Goal: Communication & Community: Answer question/provide support

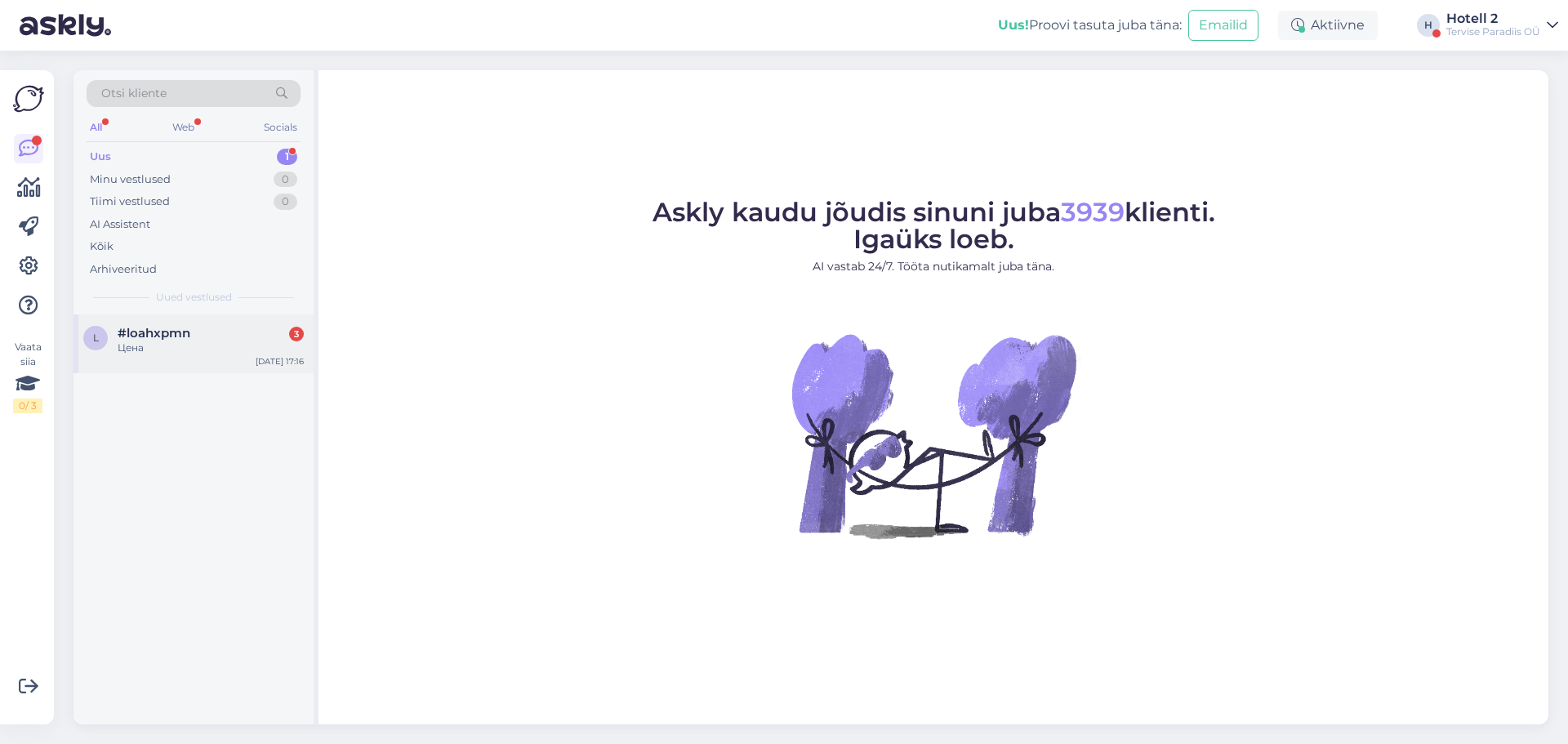
click at [129, 350] on div "Цена" at bounding box center [210, 347] width 186 height 14
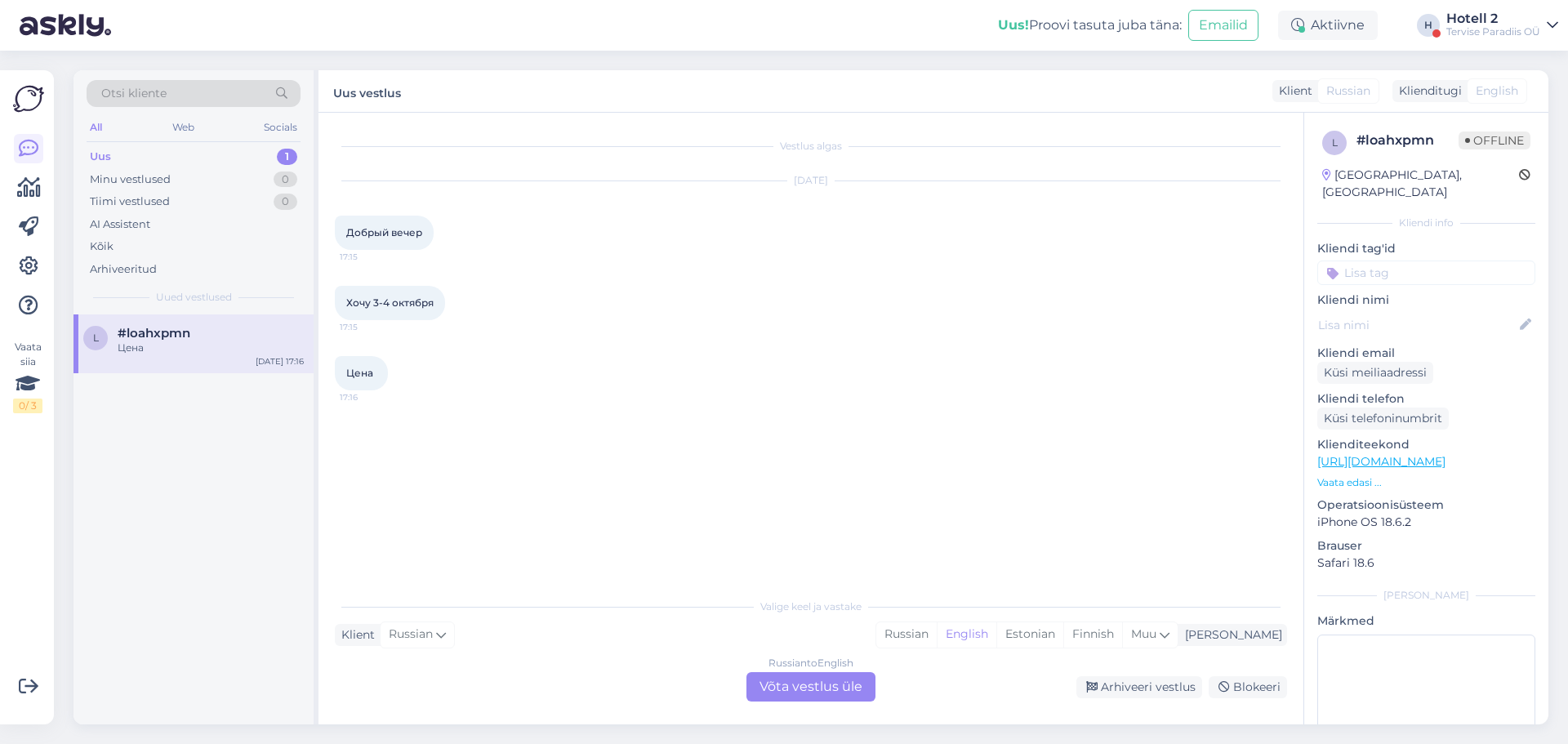
click at [789, 687] on div "Russian to English Võta vestlus üle" at bounding box center [811, 686] width 129 height 29
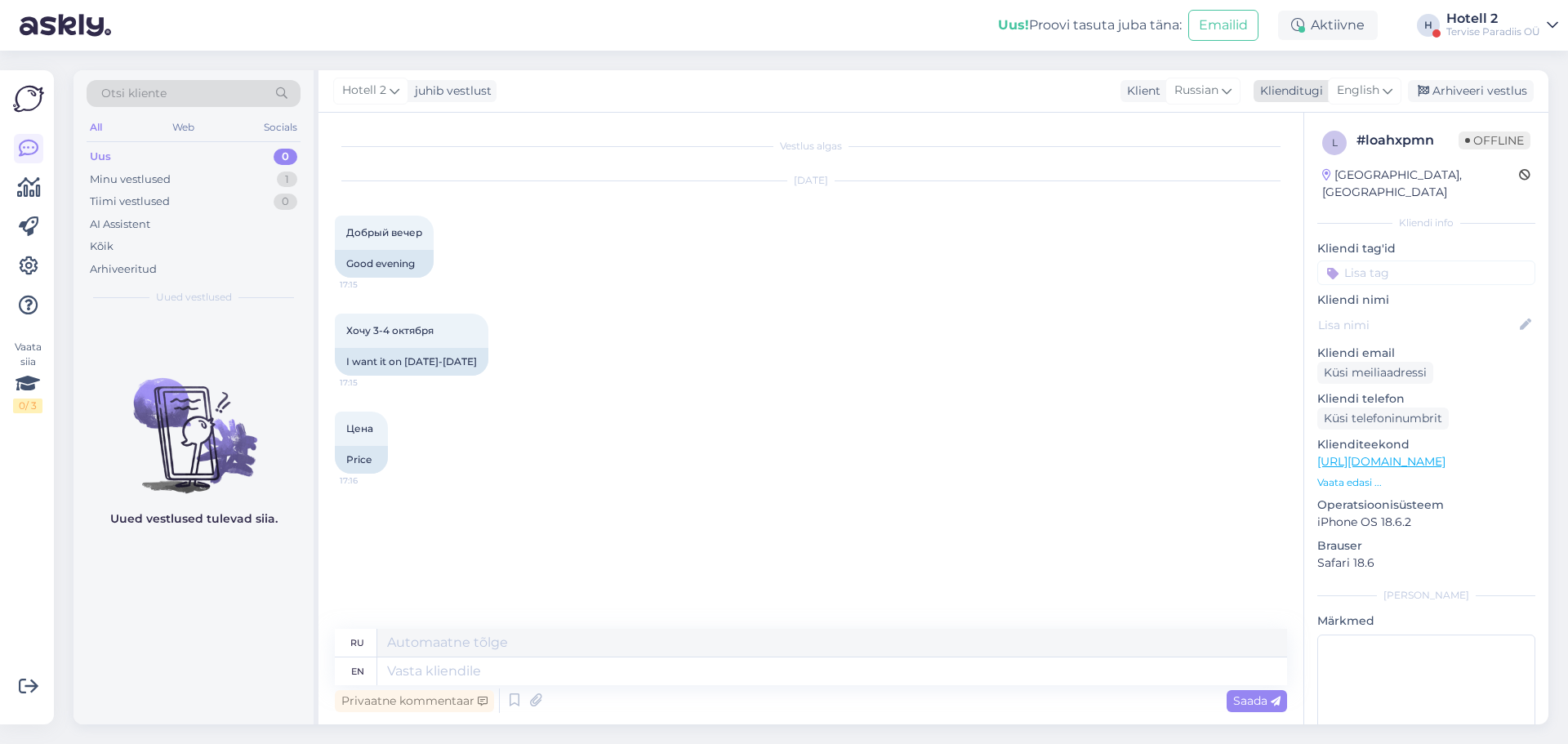
click at [1396, 93] on div "English" at bounding box center [1364, 90] width 73 height 26
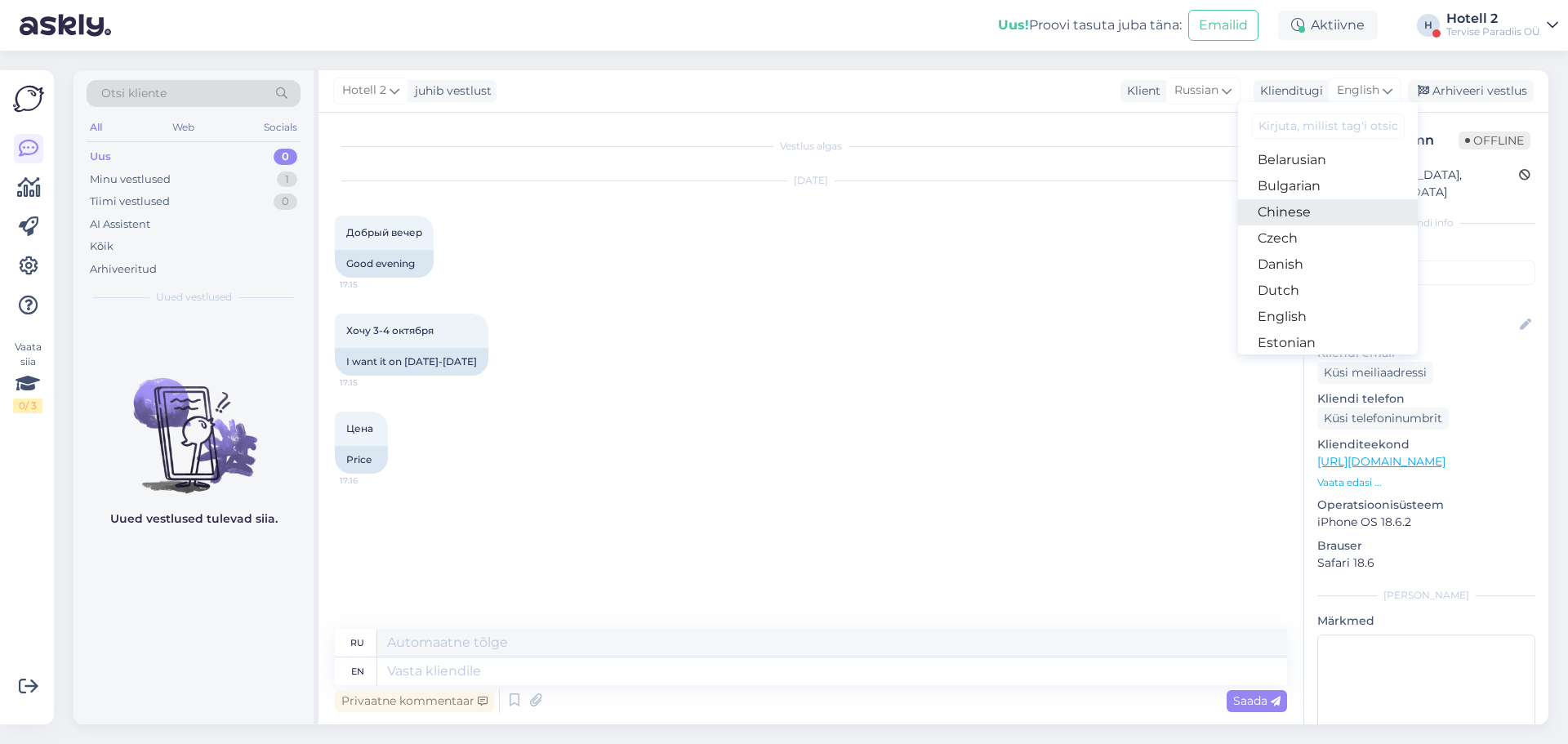
scroll to position [82, 0]
click at [1318, 290] on link "Estonian" at bounding box center [1328, 290] width 179 height 26
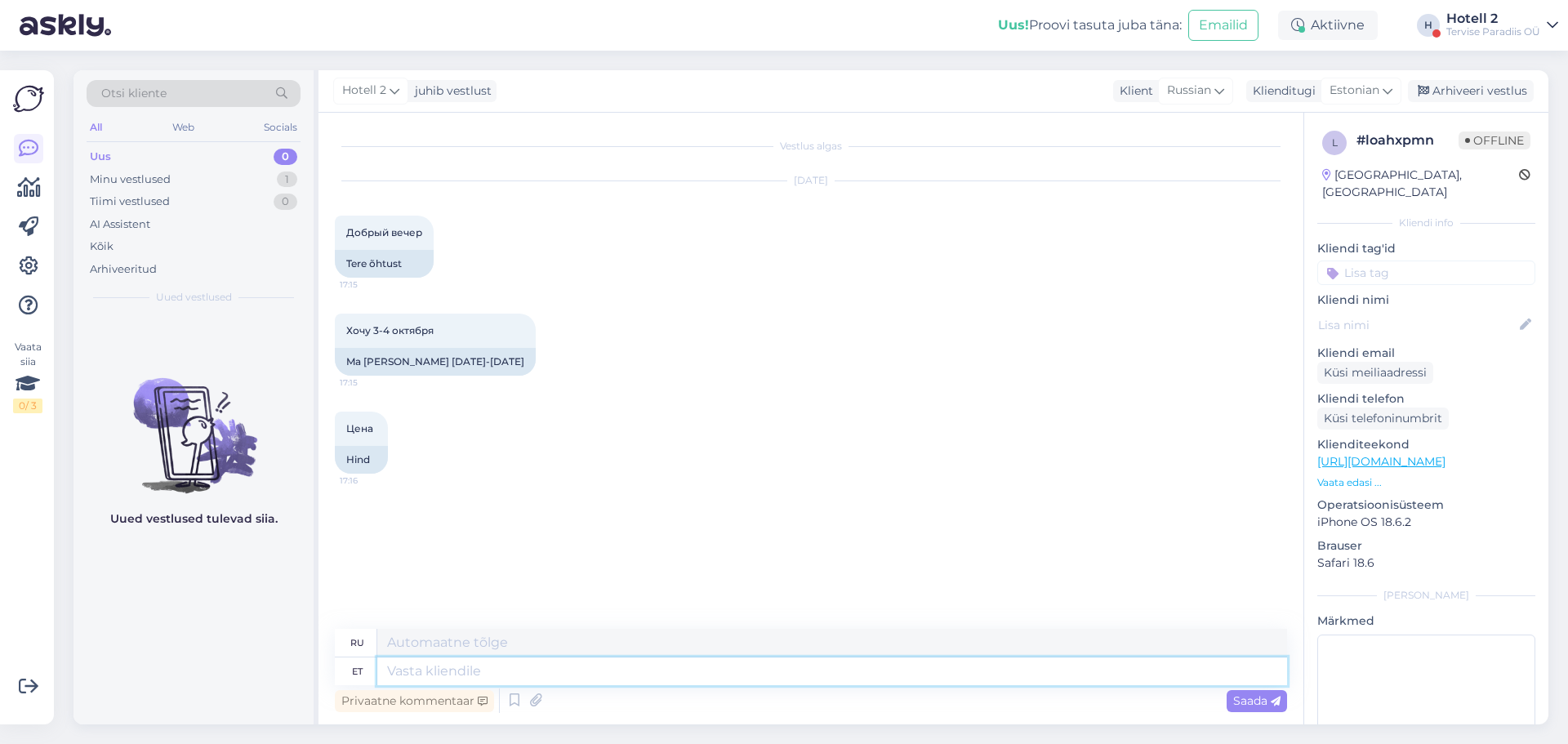
click at [411, 677] on textarea at bounding box center [832, 671] width 910 height 28
type textarea "Palun"
type textarea "Пожалуйста"
type textarea "Palun edastage"
type textarea "Пожалуйста, перешлите"
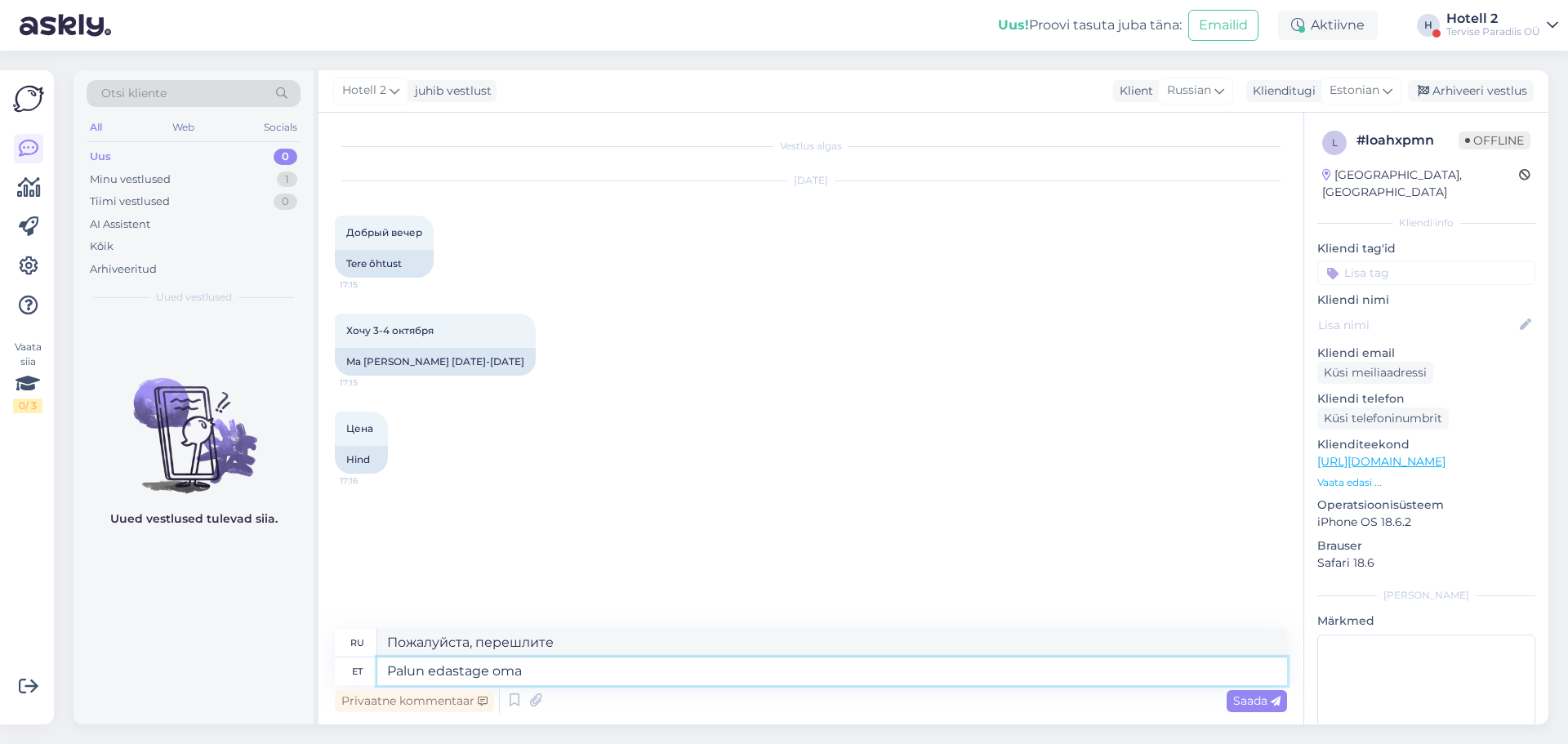
type textarea "Palun edastage oma b"
type textarea "Пожалуйста, перешлите ваш"
type textarea "Palun edastage oma broneerimissoov a"
type textarea "Пожалуйста, отправьте запрос на бронирование."
type textarea "Palun edastage oma broneerimissoov aadressi"
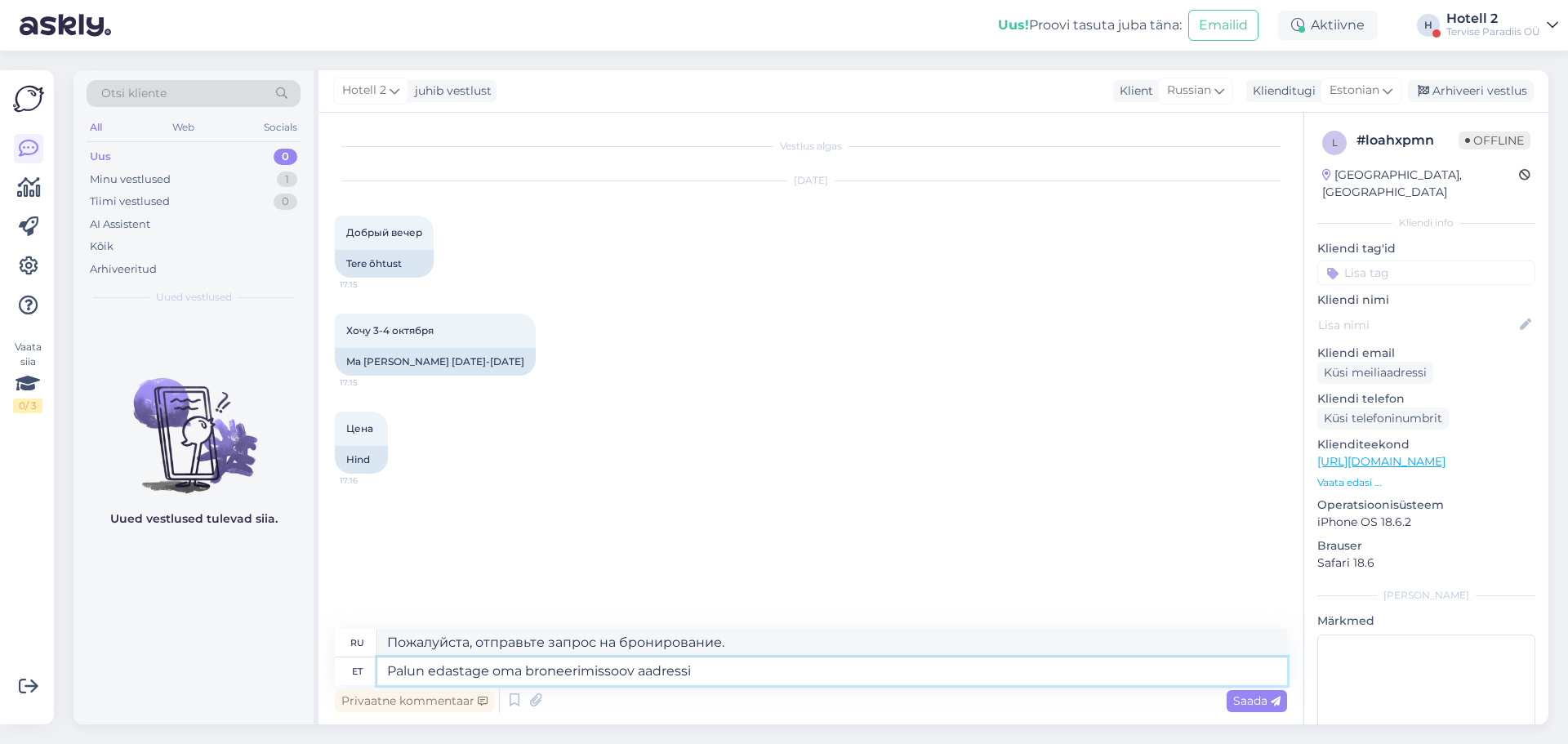
type textarea "Пожалуйста, отправьте запрос на бронирование по адресу"
type textarea "Palun edastage oma broneerimissoov aadressile sales"
type textarea "Пожалуйста, отправьте запрос на бронирование в отдел продаж."
type textarea "Palun edastage oma broneerimissoov aadressile sales@spa.ee"
type textarea "Пожалуйста, отправьте запрос на бронирование на sales@spa.ee"
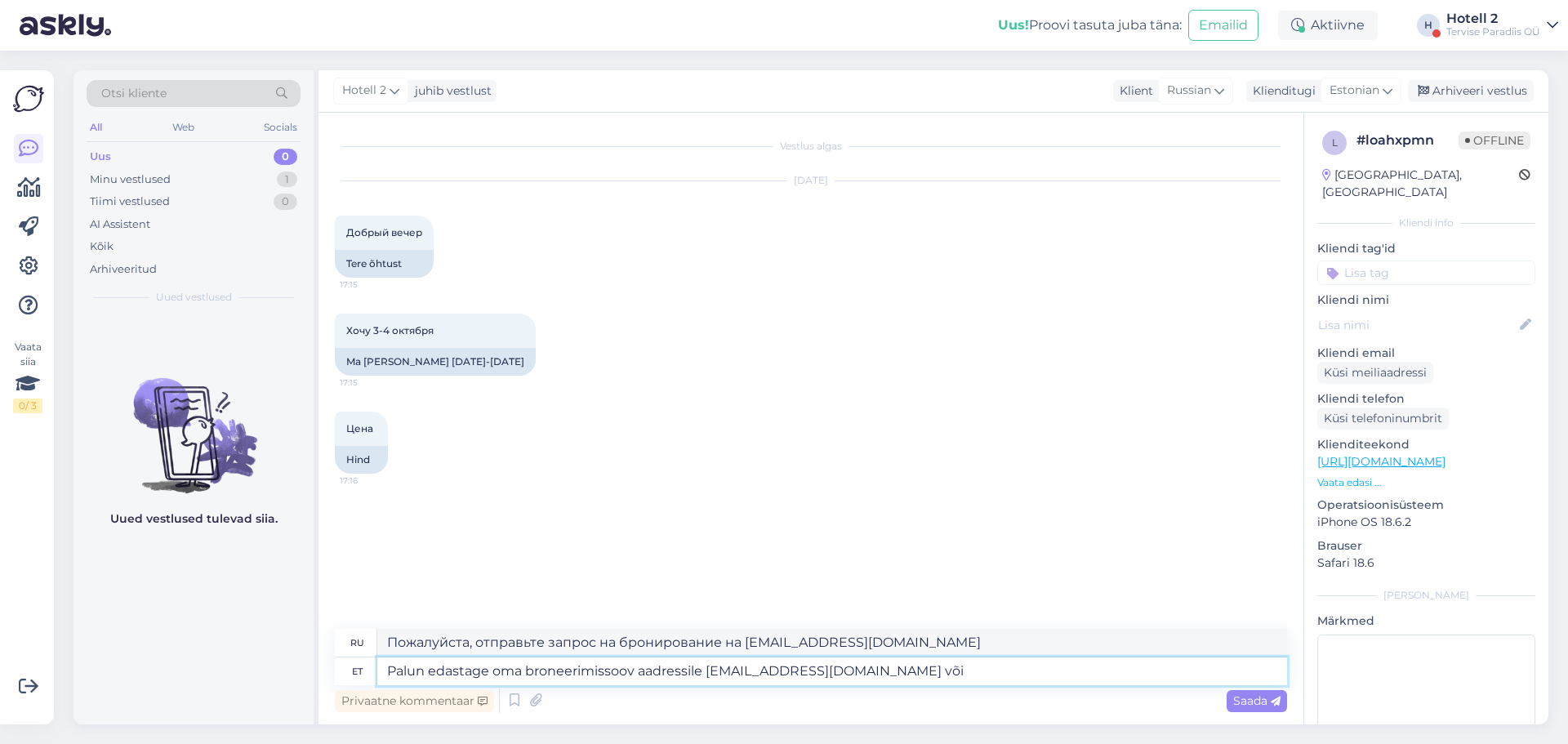
type textarea "Palun edastage oma broneerimissoov aadressile sales@spa.ee või"
type textarea "Пожалуйста, отправьте запрос на бронирование на sales@spa.ee или"
type textarea "Palun edastage oma broneerimissoov aadressile sales@spa.ee või hotell"
type textarea "Пожалуйста, отправьте запрос на бронирование по адресу sales@spa.ee или в отель."
type textarea "Palun edastage oma broneerimissoov aadressile sales@spa.ee või hotell@spa.ee"
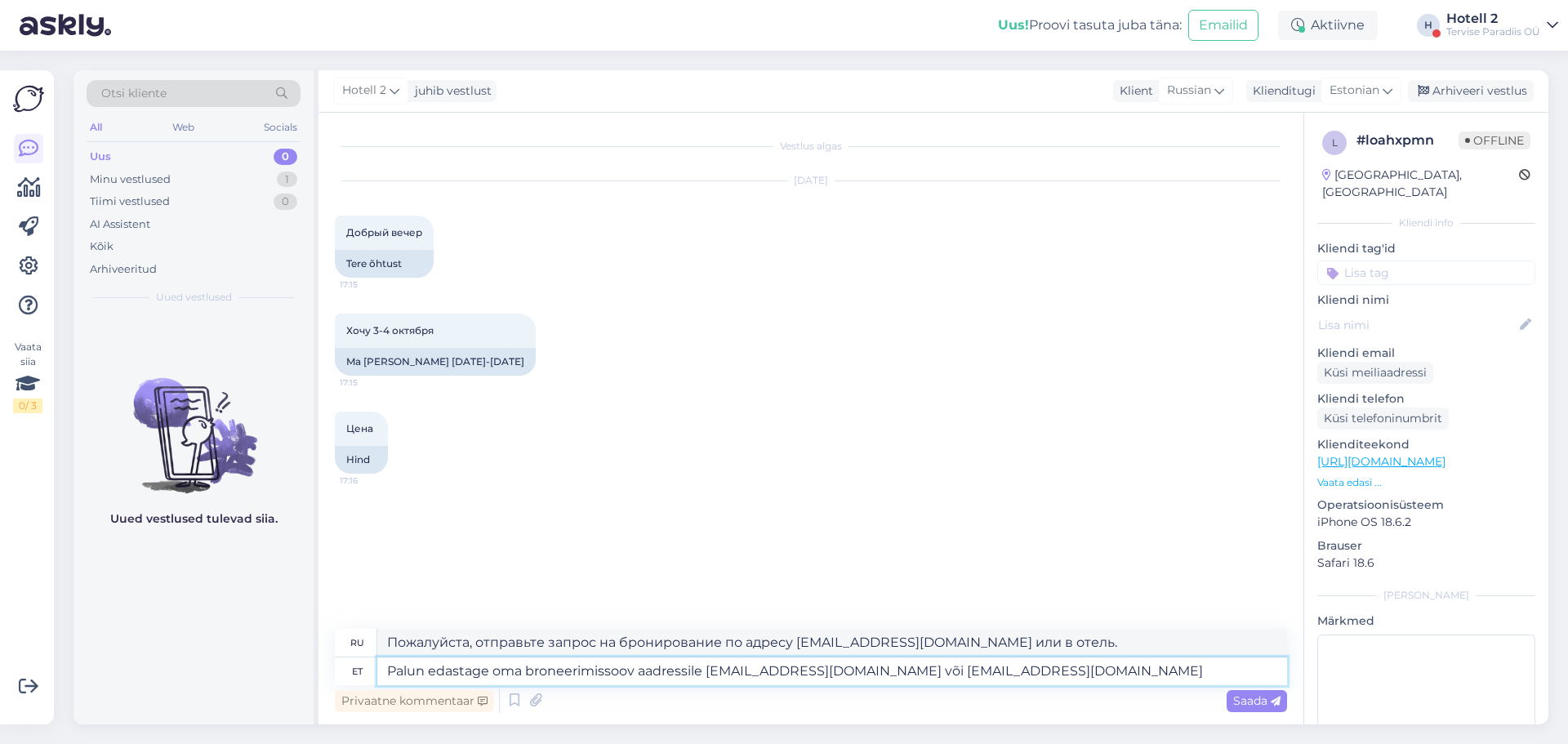
type textarea "Пожалуйста, отправьте запрос на бронирование на sales@spa.ee или hotell@spa.ee"
type textarea "Palun edastage oma broneerimissoov aadressile sales@spa.ee või hotell@spa.ee."
type textarea "Пожалуйста, отправьте запрос на бронирование на sales@spa.ee или hotell@spa.ee."
type textarea "Palun edastage oma broneerimissoov aadressile sales@spa.ee või hotell@spa.ee. H…"
type textarea "Пожалуйста, отправьте запрос на бронирование на sales@spa.ee или hotell@spa.ee.…"
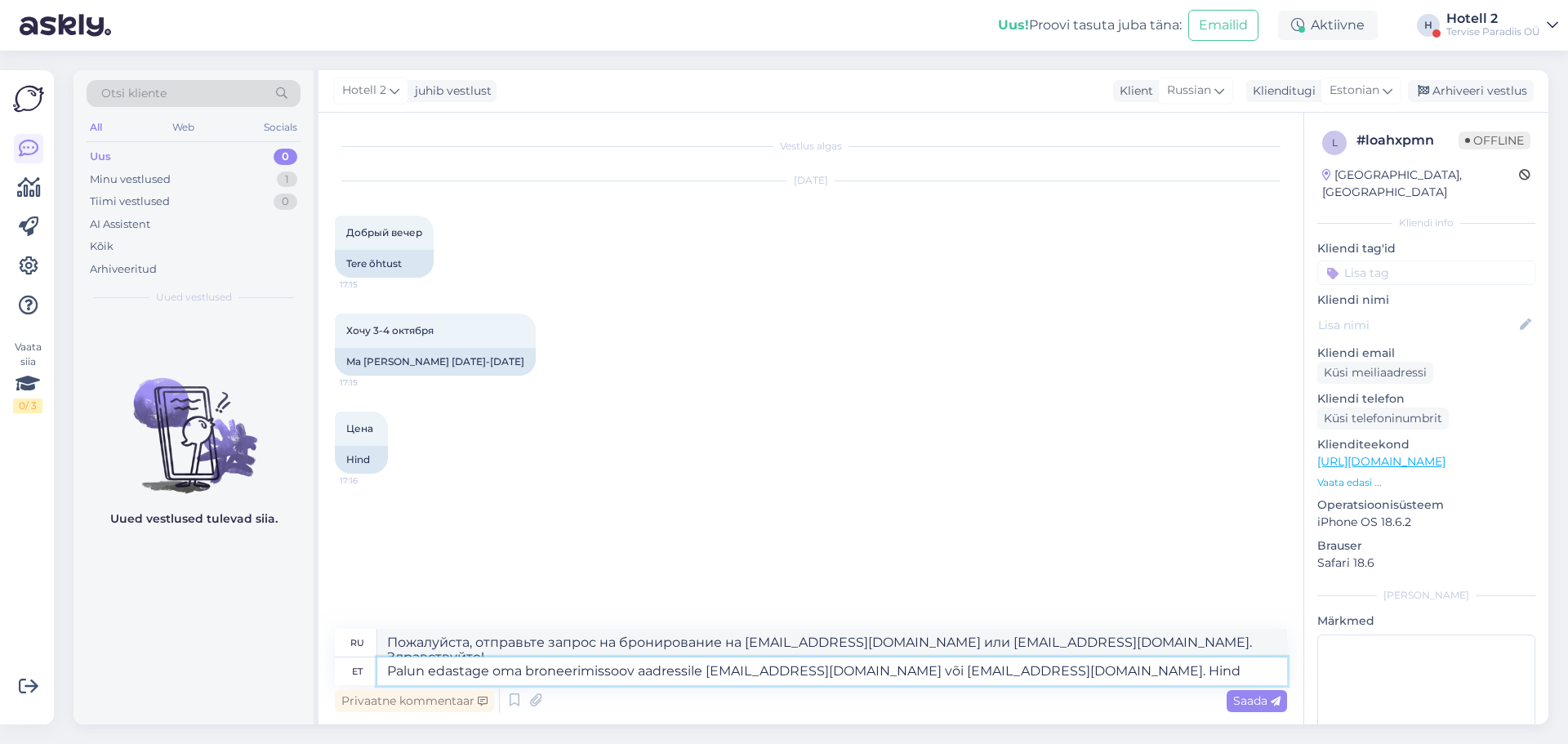
type textarea "Palun edastage oma broneerimissoov aadressile sales@spa.ee või hotell@spa.ee. H…"
type textarea "Пожалуйста, отправьте запрос на бронирование на sales@spa.ee или hotell@spa.ee.…"
type textarea "Palun edastage oma broneerimissoov aadressile sales@spa.ee või hotell@spa.ee. H…"
type textarea "Пожалуйста, отправьте запрос на бронирование на sales@spa.ee или hotell@spa.ee.…"
type textarea "Palun edastage oma broneerimissoov aadressile sales@spa.ee või hotell@spa.ee. H…"
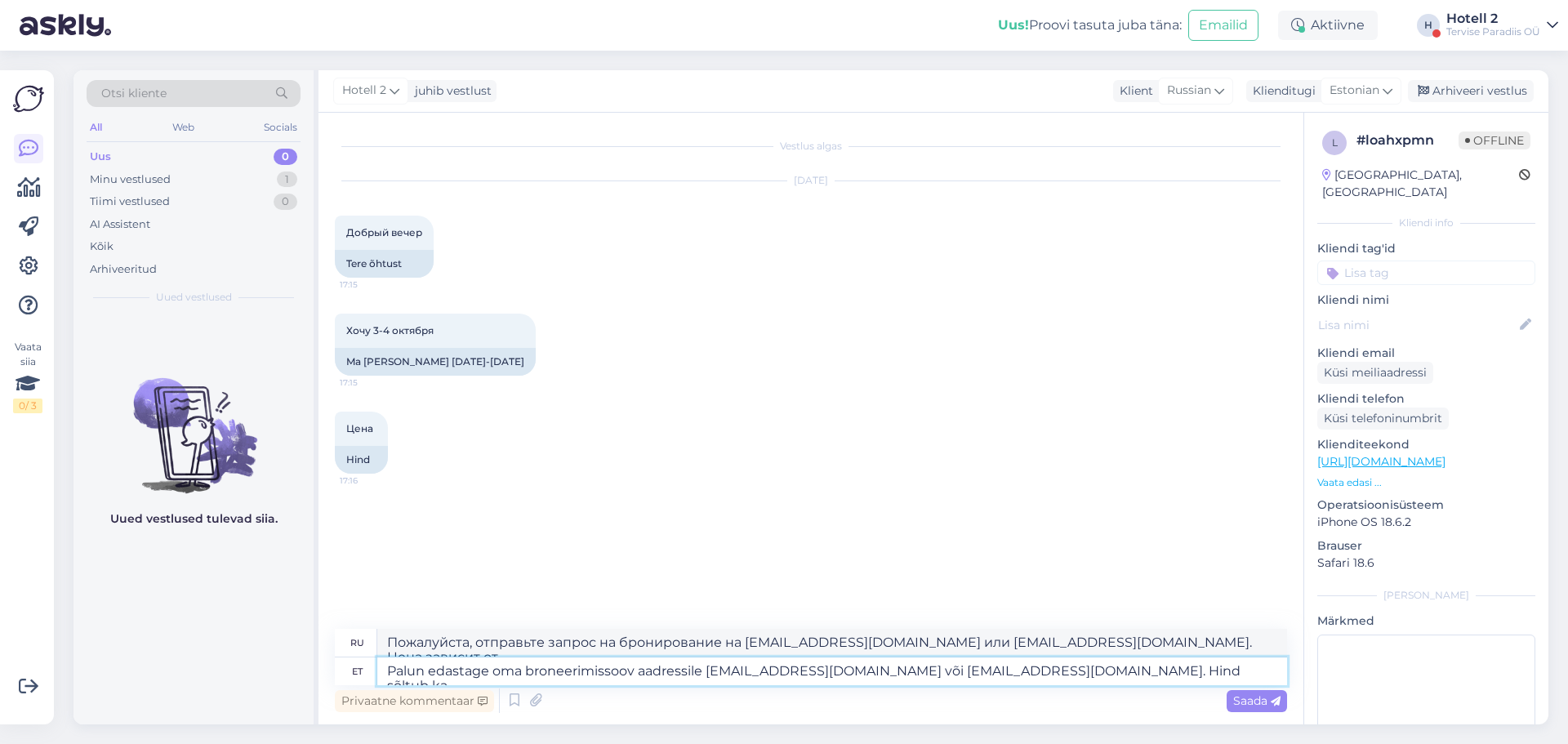
type textarea "Пожалуйста, отправьте запрос на бронирование на sales@spa.ee или hotell@spa.ee.…"
type textarea "Palun edastage oma broneerimissoov aadressile sales@spa.ee või hotell@spa.ee. H…"
type textarea "Пожалуйста, отправьте запрос на бронирование на sales@spa.ee или hotell@spa.ee.…"
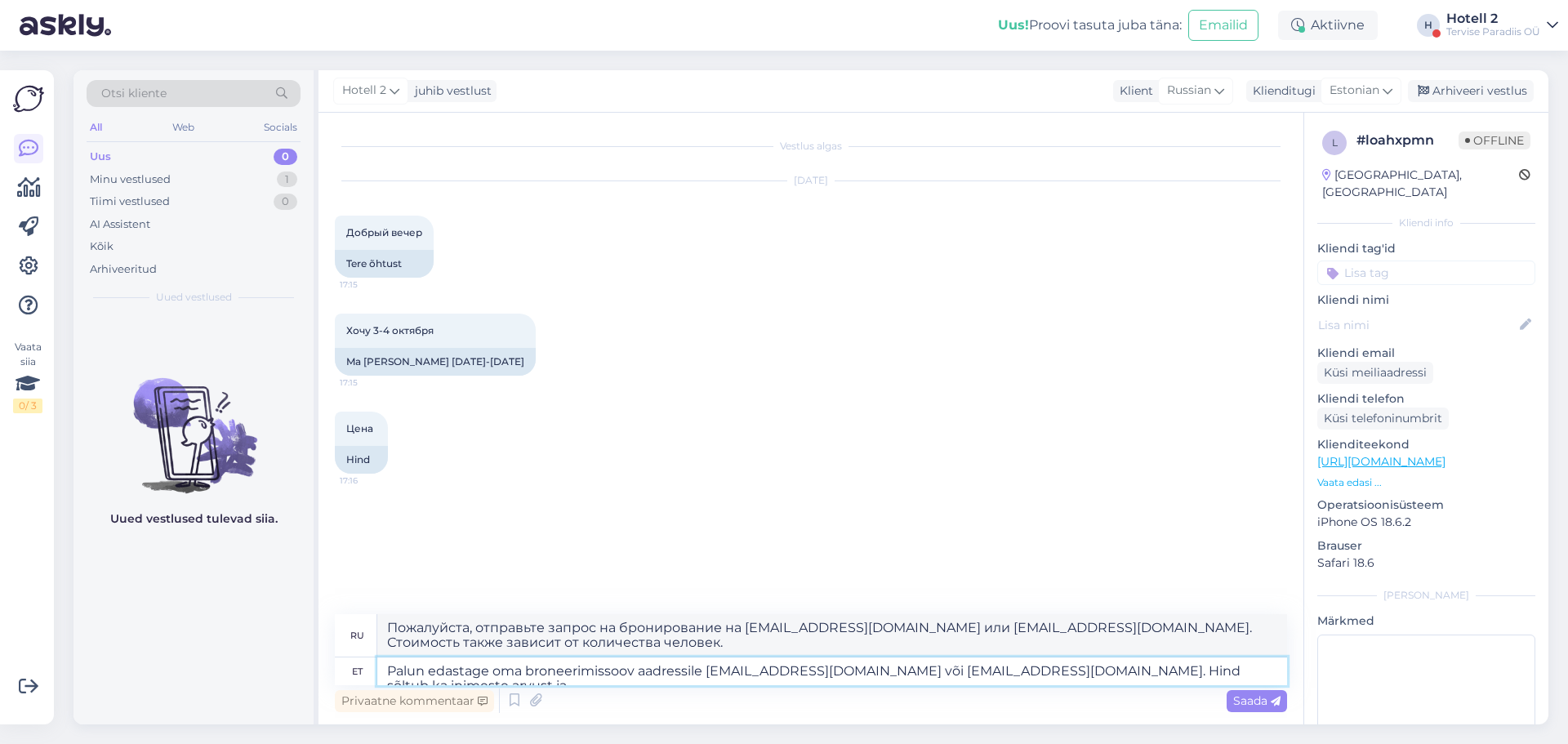
type textarea "Palun edastage oma broneerimissoov aadressile sales@spa.ee või hotell@spa.ee. H…"
type textarea "Пожалуйста, отправьте запрос на бронирование на sales@spa.ee или hotell@spa.ee.…"
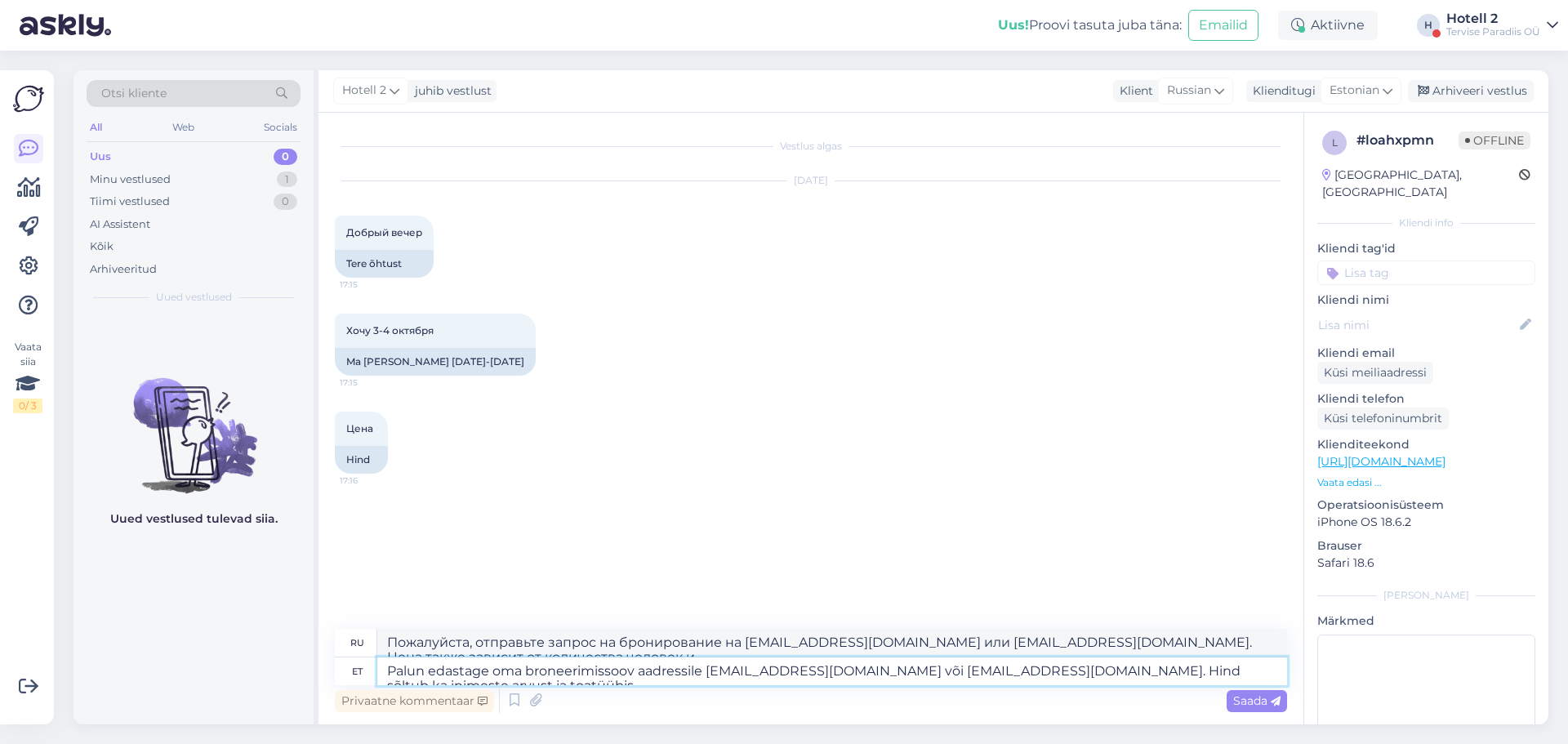
type textarea "Palun edastage oma broneerimissoov aadressile sales@spa.ee või hotell@spa.ee. H…"
type textarea "Пожалуйста, отправьте запрос на бронирование на sales@spa.ee или hotell@spa.ee.…"
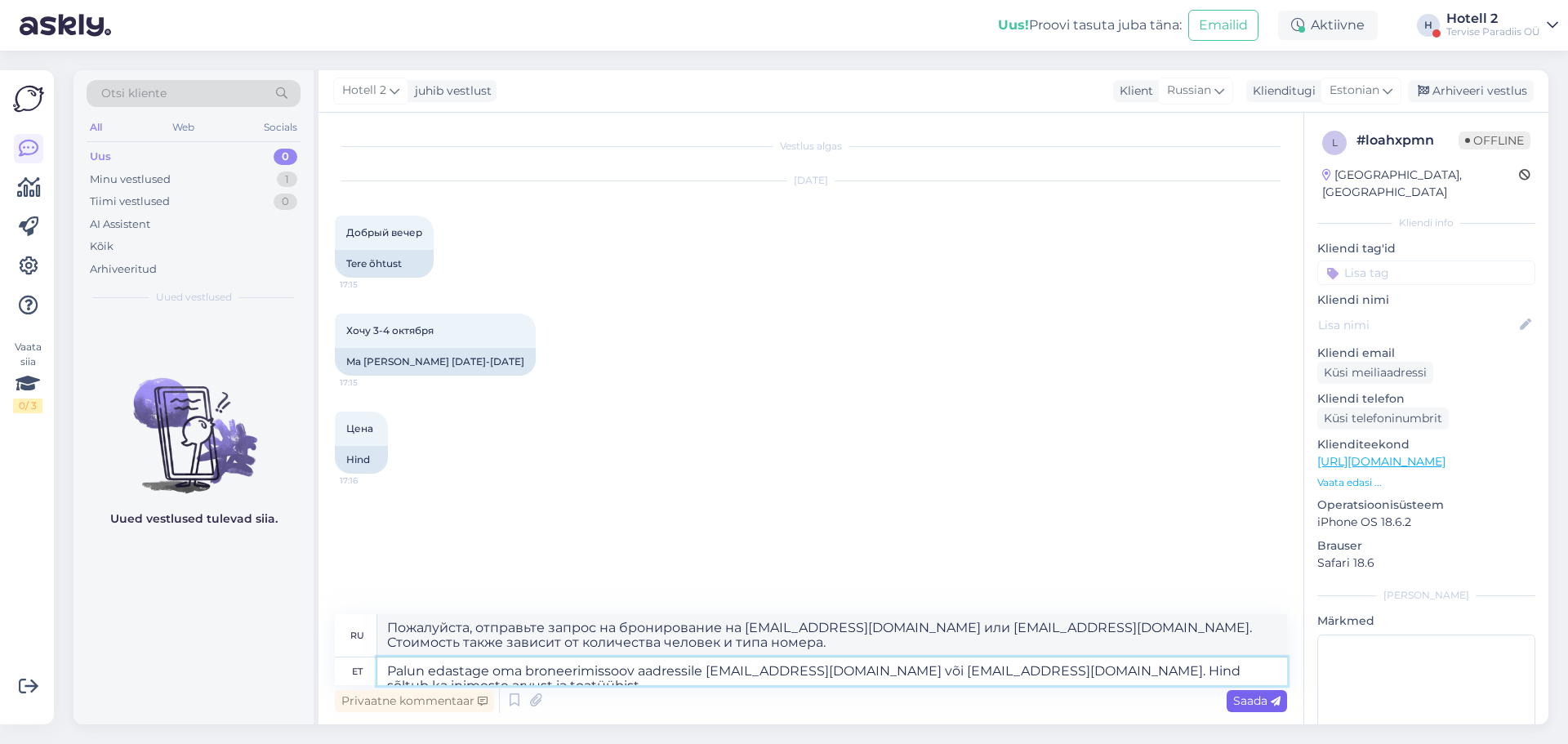
type textarea "Palun edastage oma broneerimissoov aadressile sales@spa.ee või hotell@spa.ee. H…"
click at [1237, 695] on span "Saada" at bounding box center [1256, 700] width 47 height 14
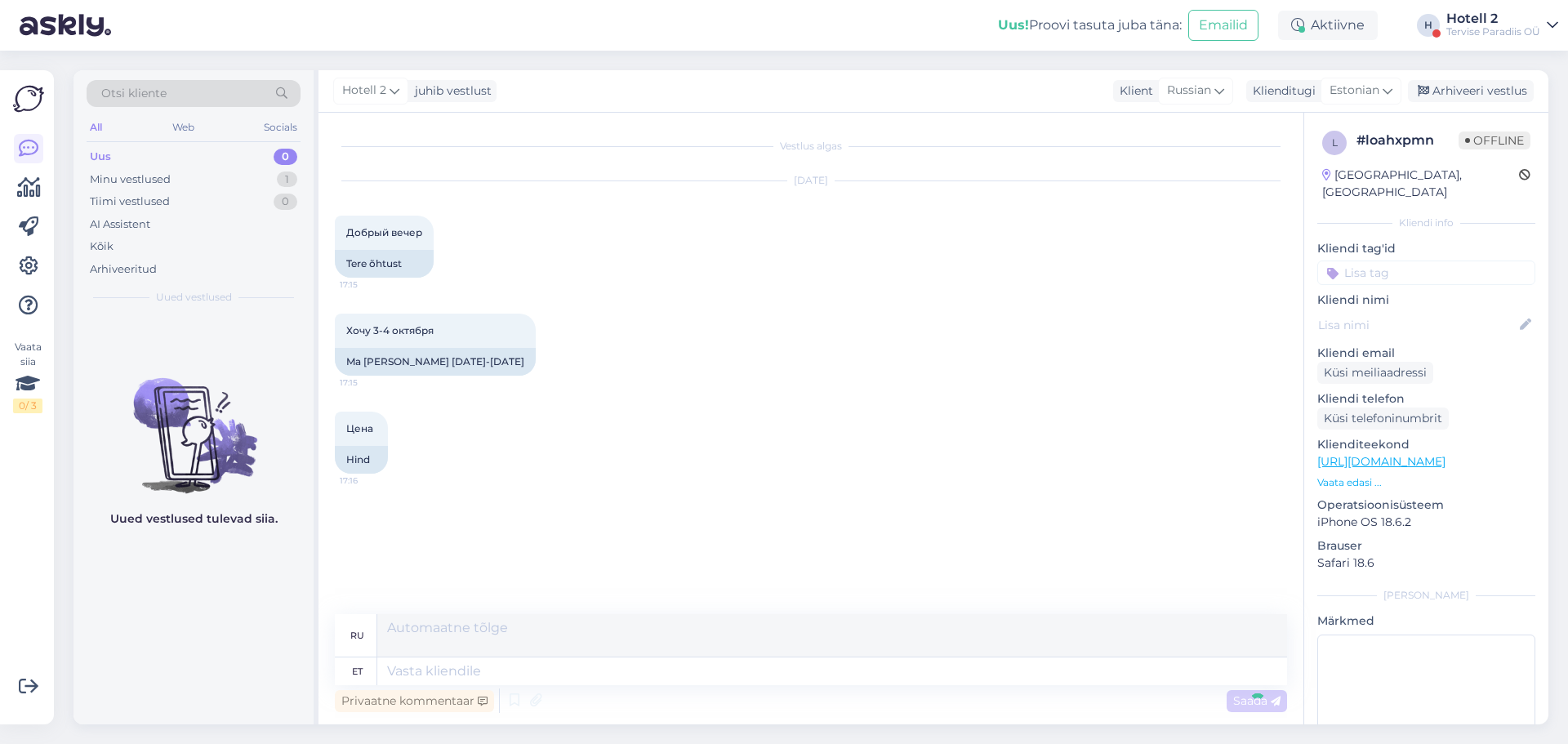
scroll to position [35, 0]
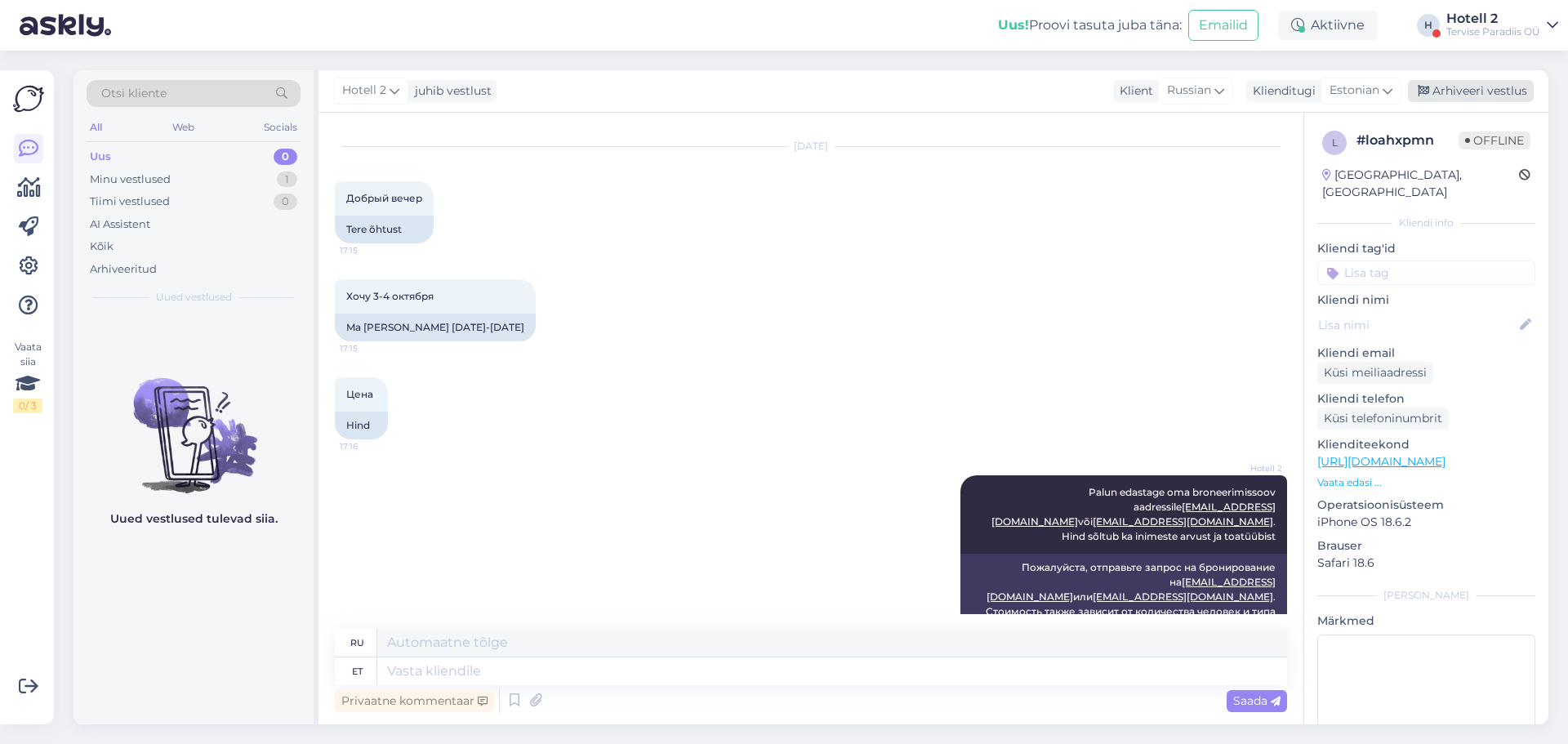
click at [1476, 96] on div "Arhiveeri vestlus" at bounding box center [1471, 91] width 125 height 22
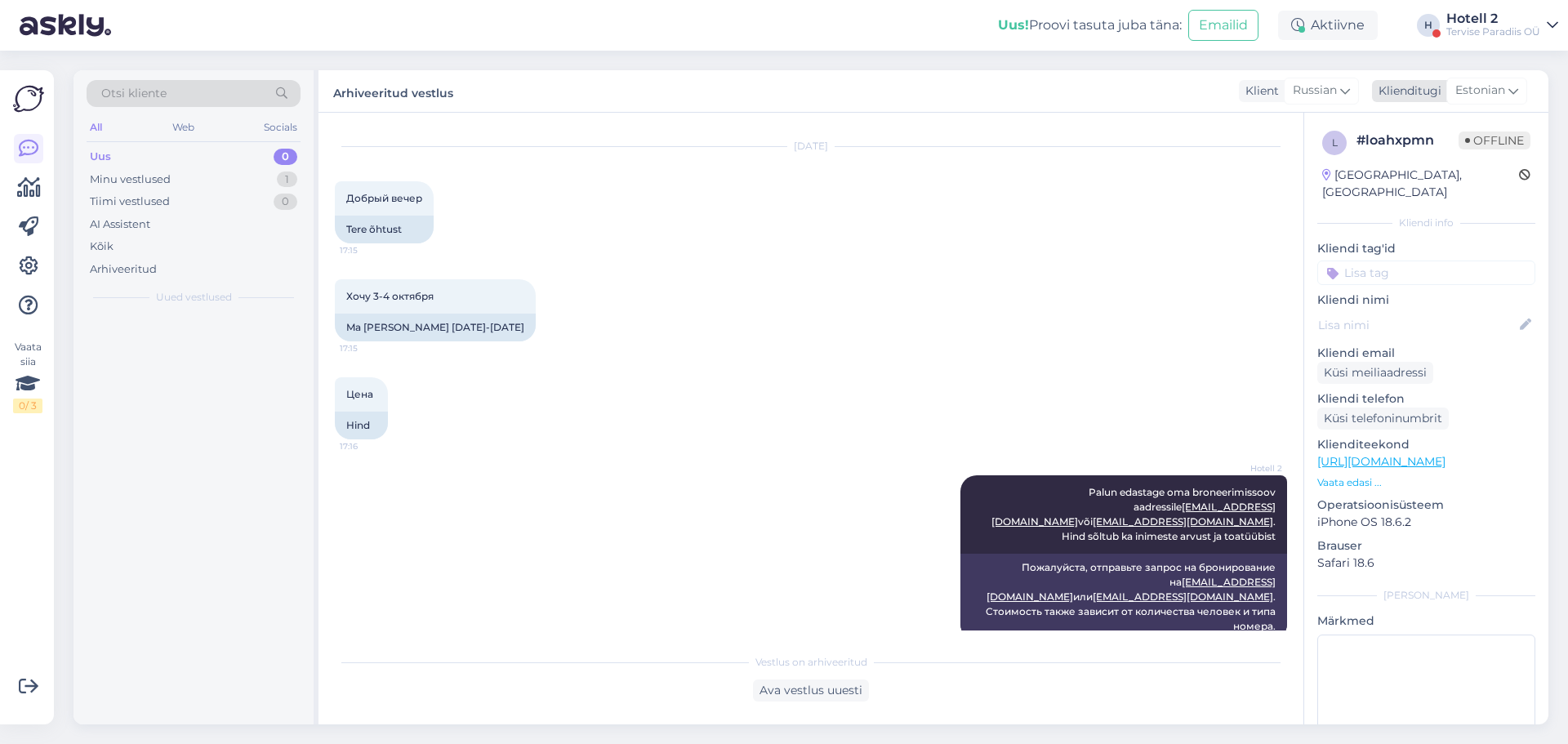
scroll to position [18, 0]
